Goal: Find specific page/section: Find specific page/section

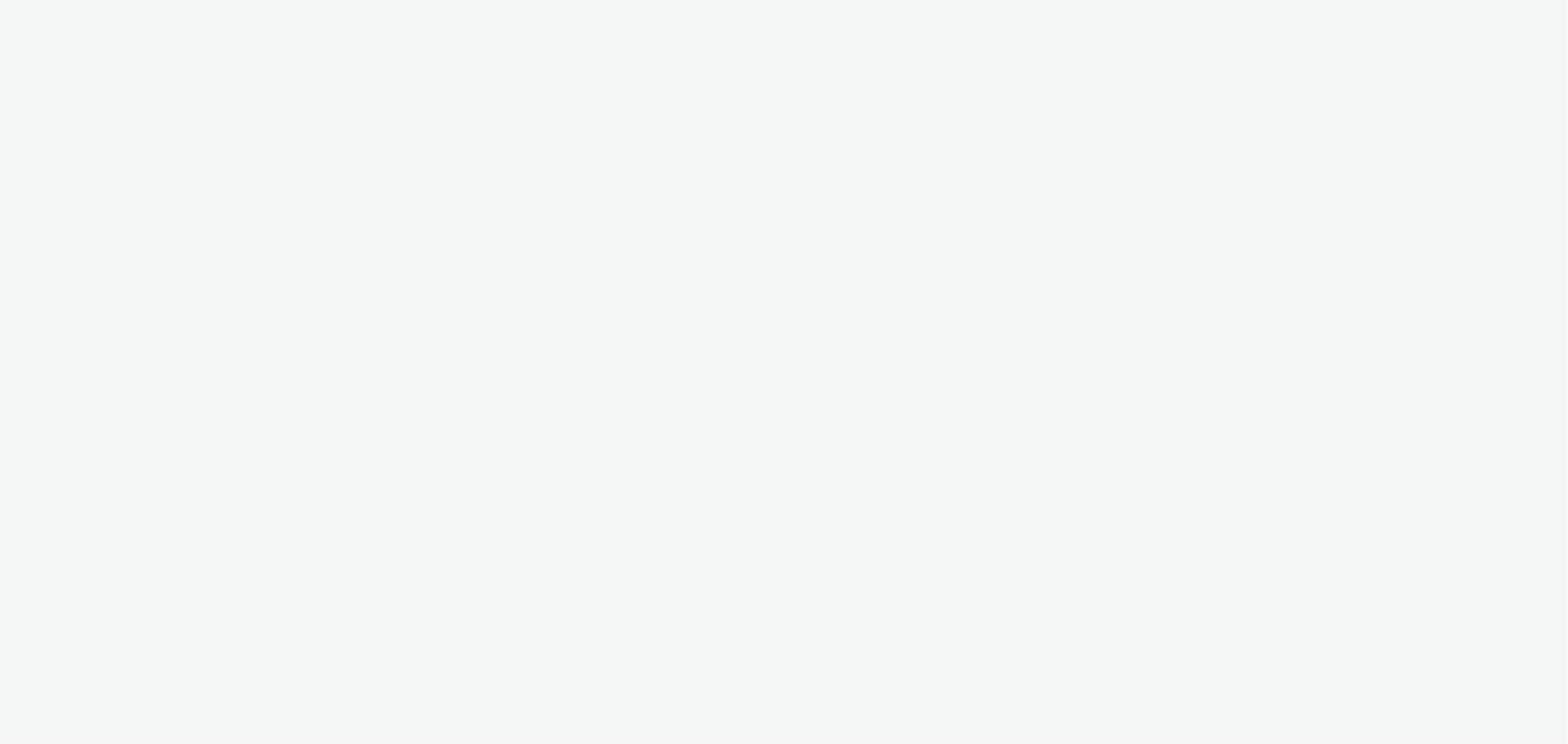
select select "b626f941-834b-427f-b453-0a2b95f57350"
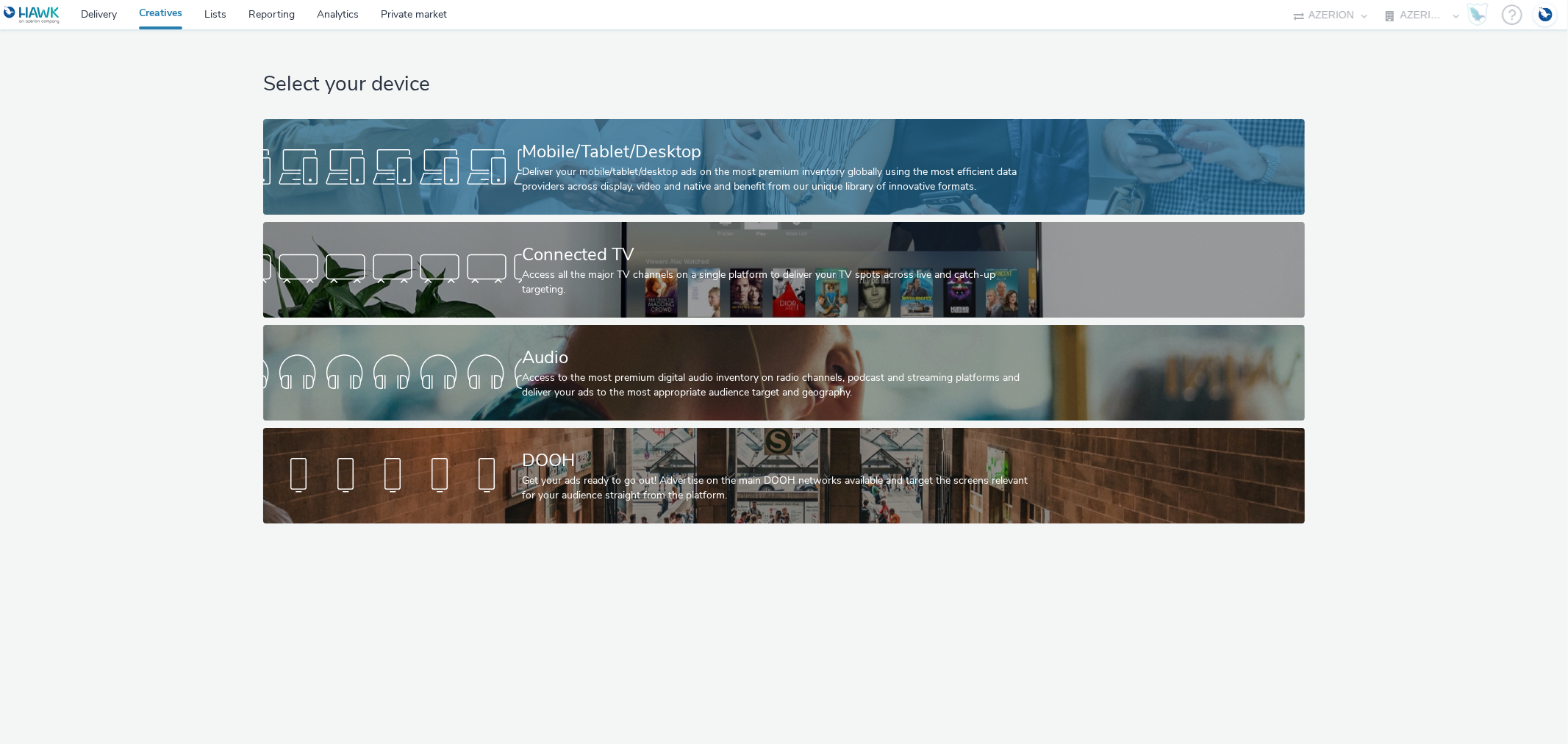
click at [609, 156] on div "Mobile/Tablet/Desktop" at bounding box center [781, 152] width 519 height 26
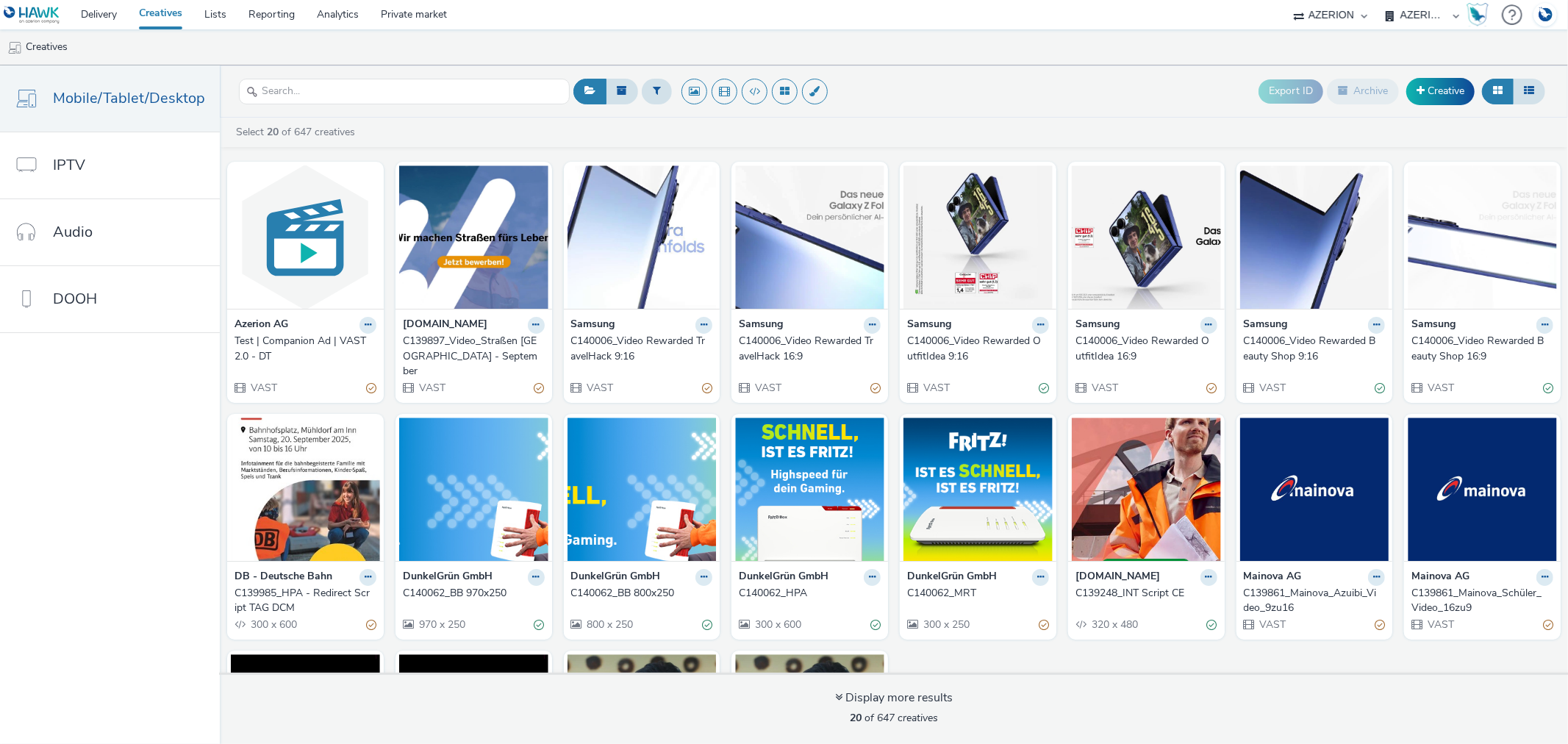
click at [449, 343] on div "C139897_Video_Straßen [GEOGRAPHIC_DATA] - September" at bounding box center [470, 356] width 136 height 45
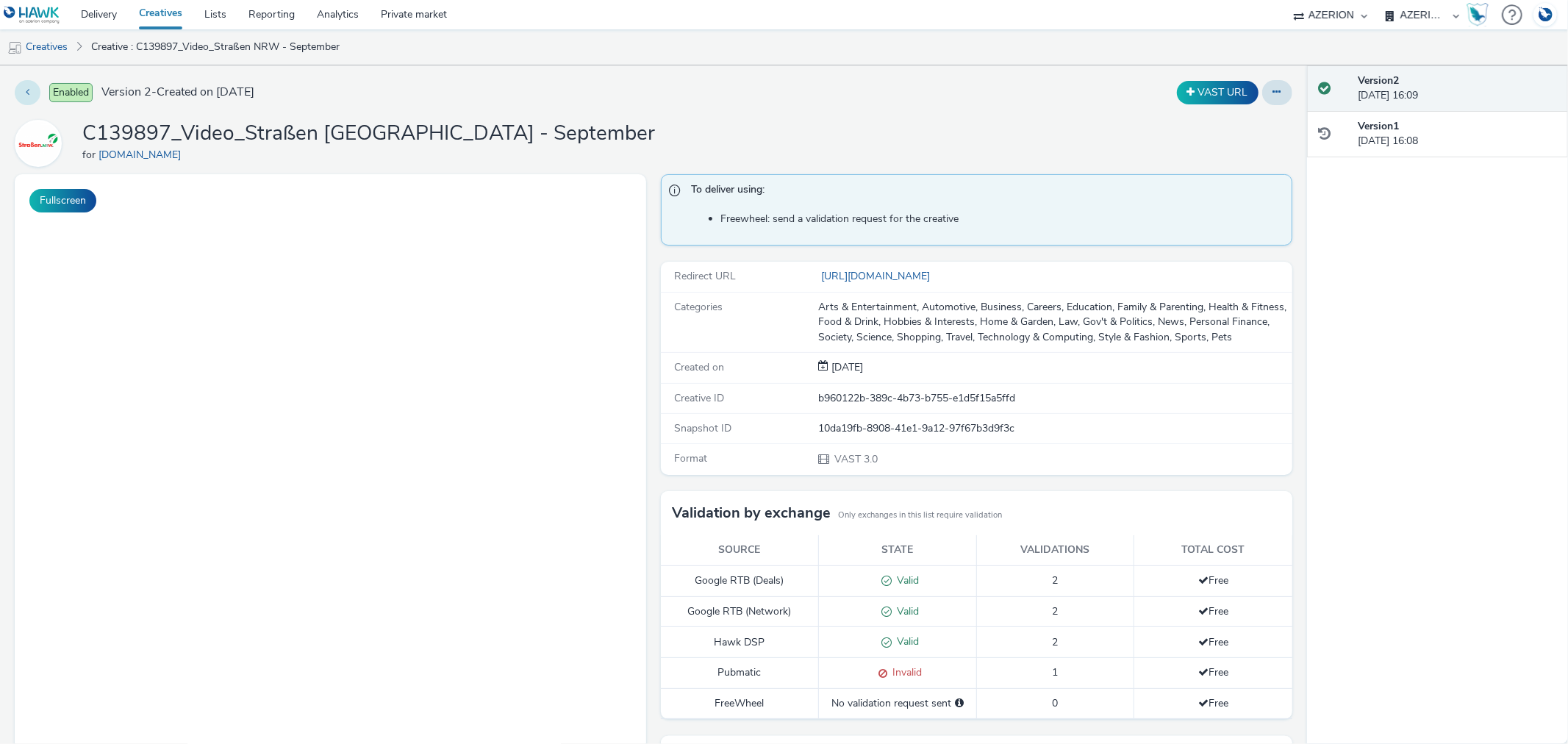
click at [34, 96] on button at bounding box center [27, 93] width 26 height 25
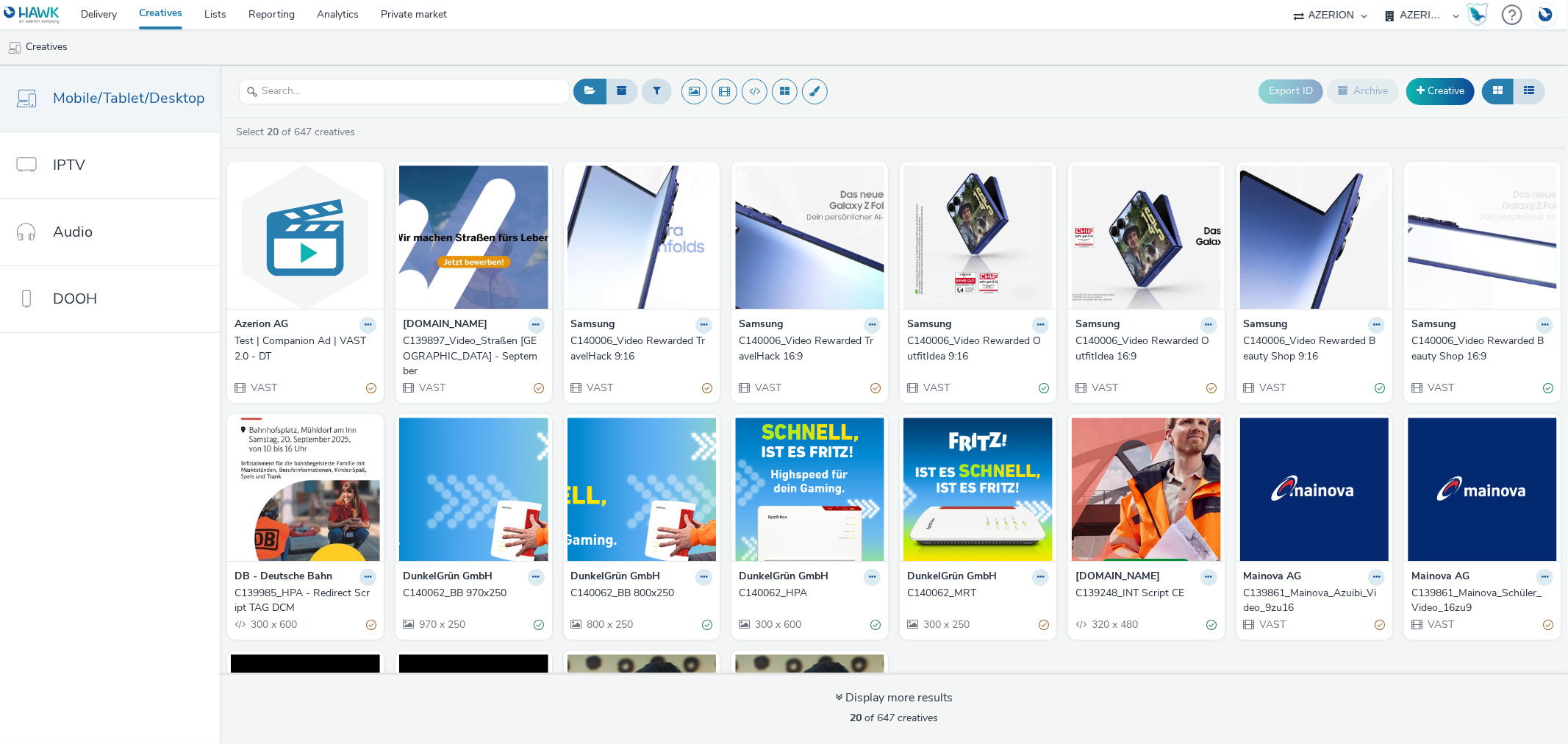
click at [475, 335] on div "C139897_Video_Straßen [GEOGRAPHIC_DATA] - September" at bounding box center [470, 356] width 136 height 45
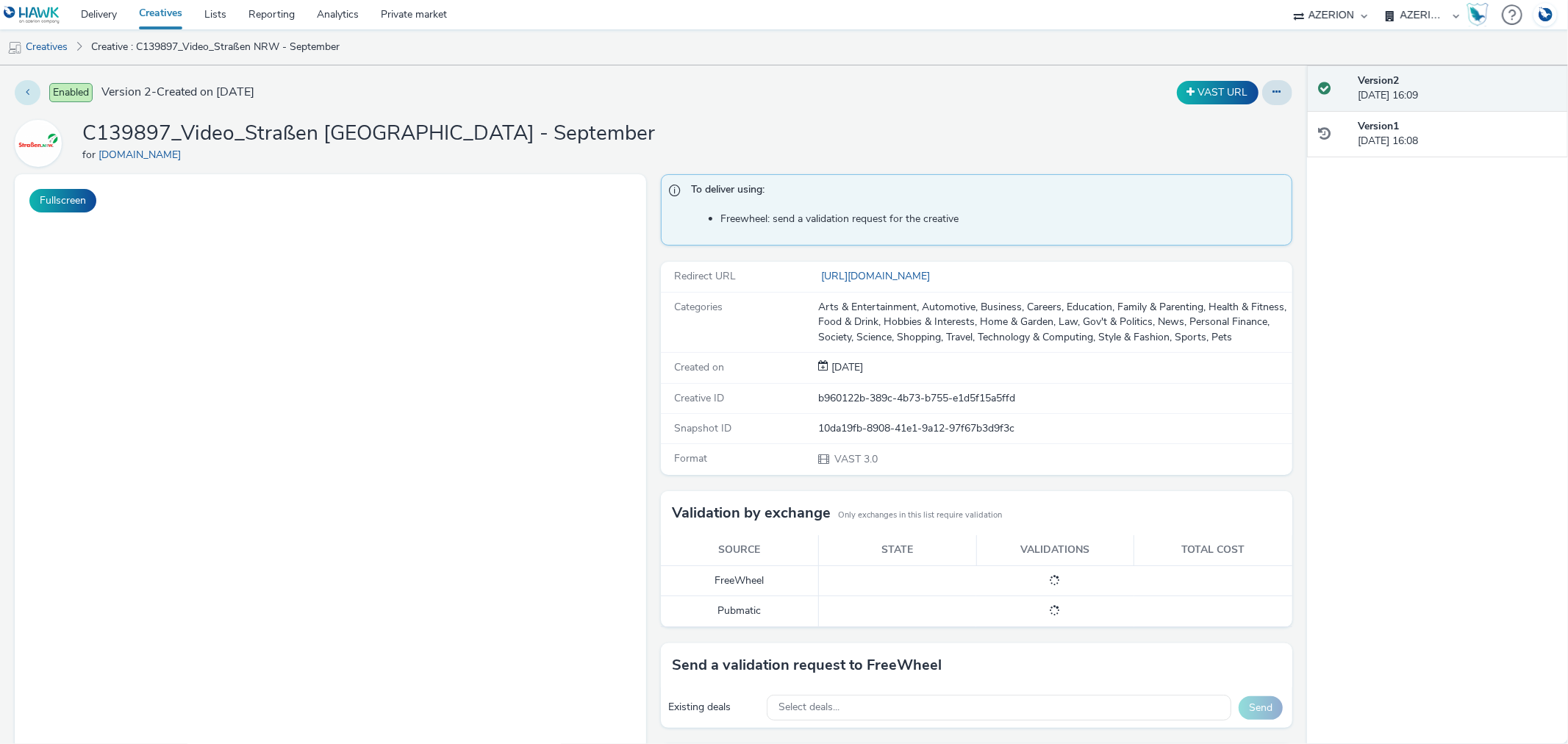
click at [23, 91] on button at bounding box center [27, 93] width 26 height 25
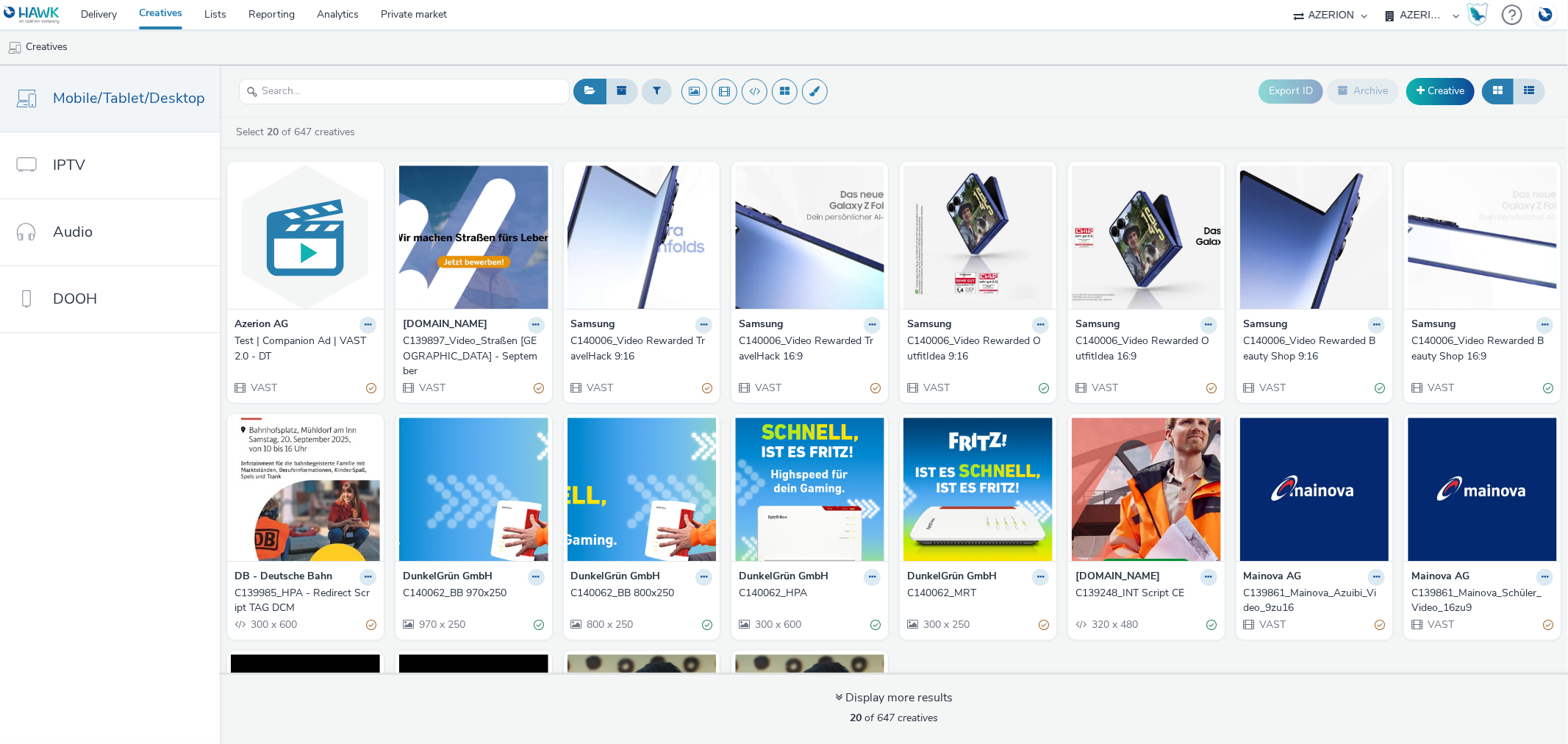
click at [1122, 586] on div "C139248_INT Script CE" at bounding box center [1143, 593] width 136 height 14
click at [1125, 586] on div "C139248_INT Script CE" at bounding box center [1143, 593] width 136 height 14
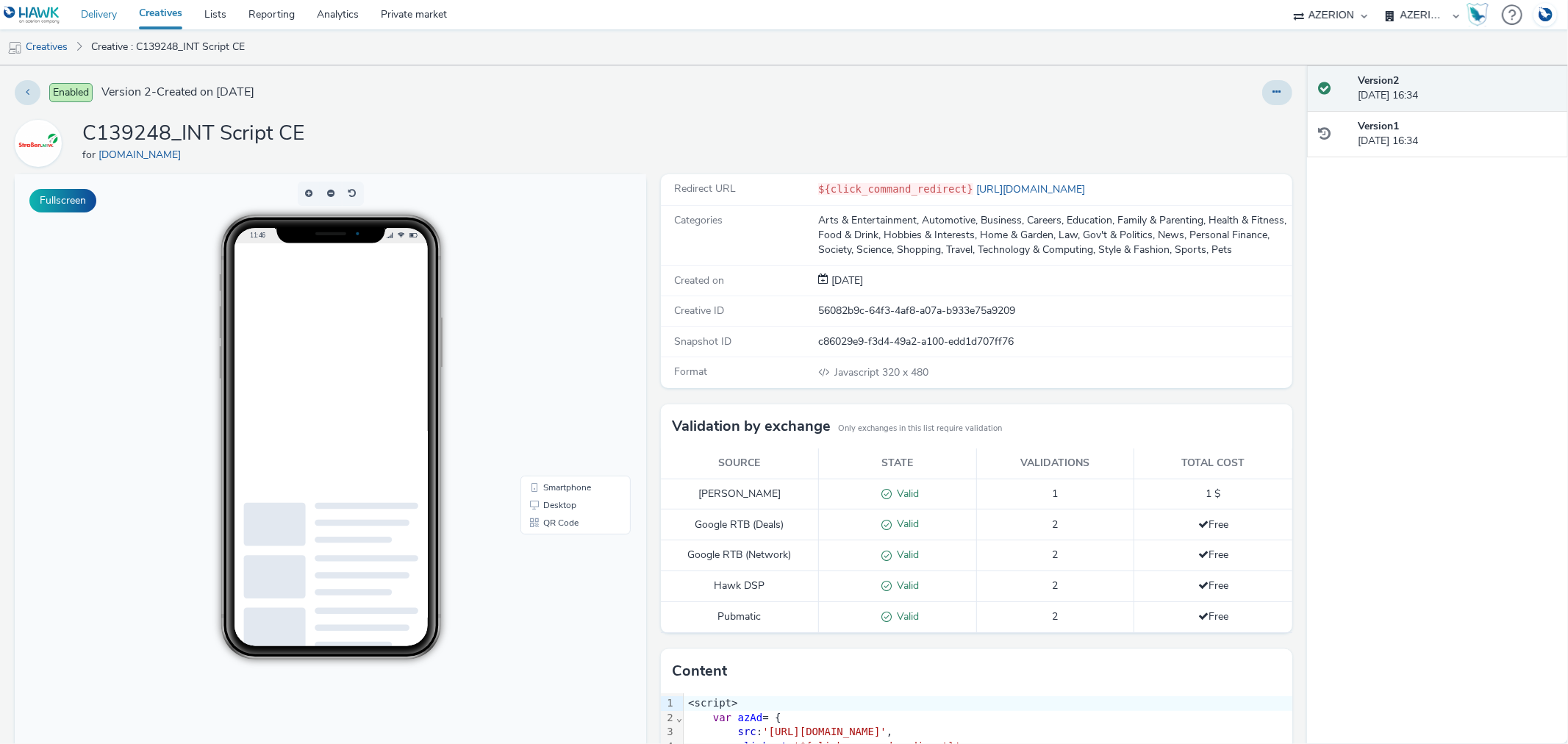
click at [93, 12] on link "Delivery" at bounding box center [98, 14] width 58 height 29
